Goal: Task Accomplishment & Management: Complete application form

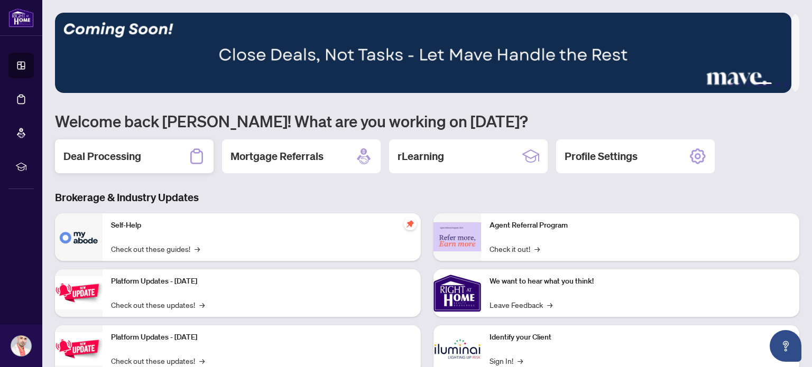
click at [130, 157] on h2 "Deal Processing" at bounding box center [102, 156] width 78 height 15
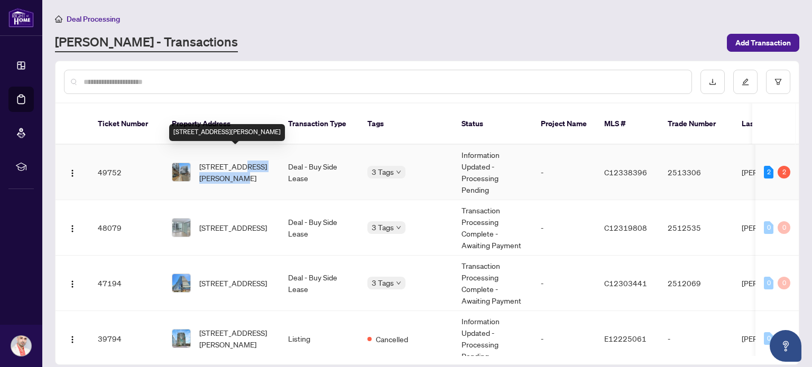
click at [242, 161] on span "[STREET_ADDRESS][PERSON_NAME]" at bounding box center [235, 172] width 72 height 23
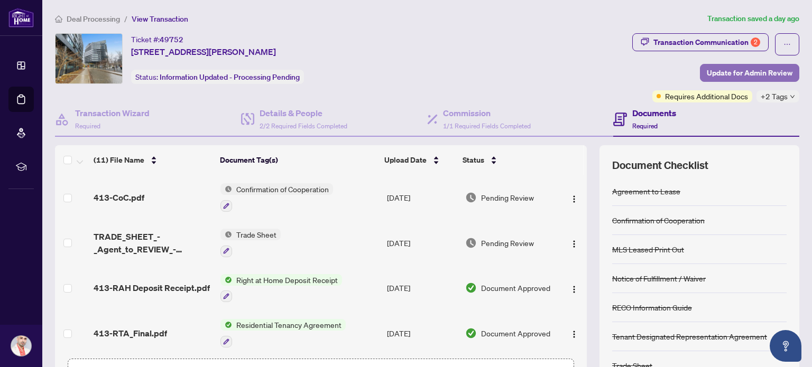
click at [755, 69] on span "Update for Admin Review" at bounding box center [750, 72] width 86 height 17
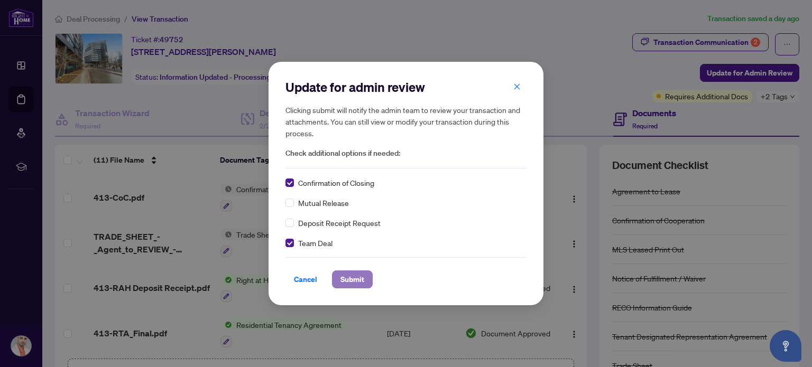
click at [349, 280] on span "Submit" at bounding box center [352, 279] width 24 height 17
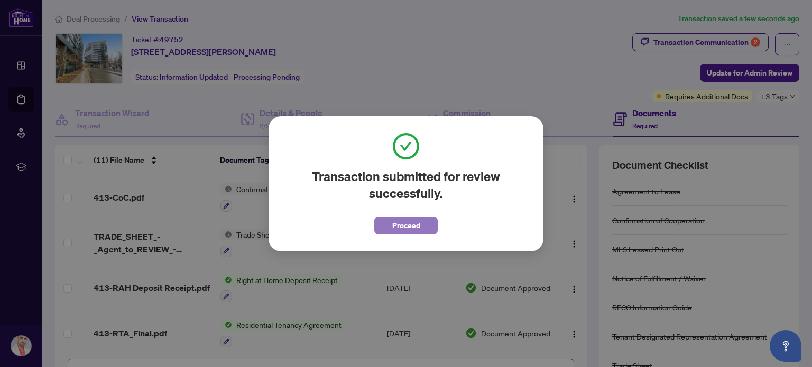
click at [416, 229] on span "Proceed" at bounding box center [406, 225] width 28 height 17
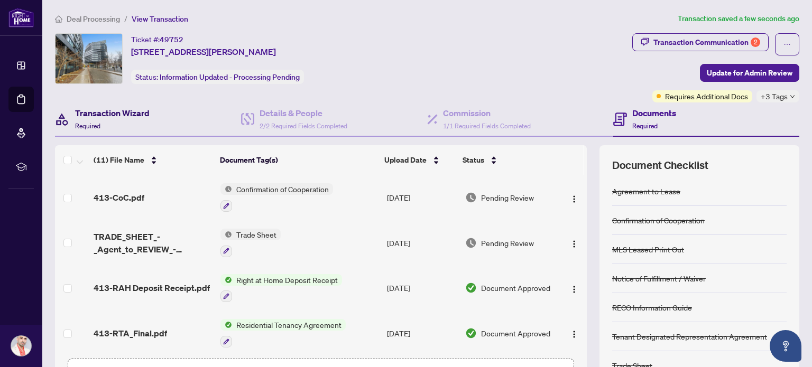
click at [136, 112] on h4 "Transaction Wizard" at bounding box center [112, 113] width 75 height 13
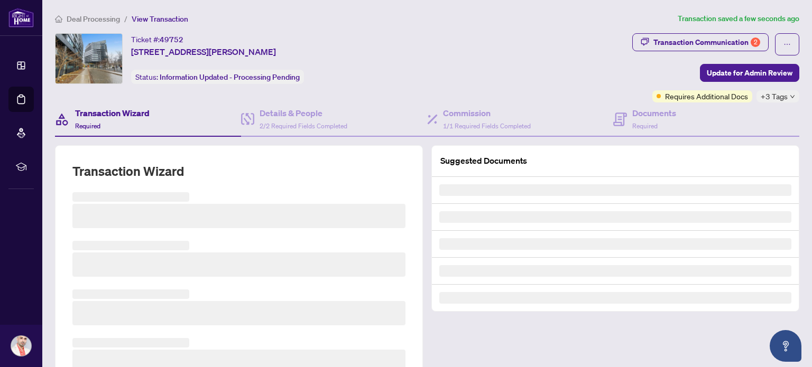
click at [97, 18] on span "Deal Processing" at bounding box center [93, 19] width 53 height 10
